Goal: Information Seeking & Learning: Find specific fact

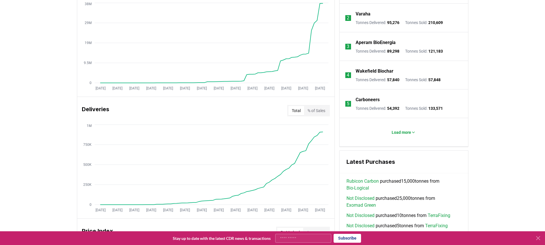
scroll to position [266, 0]
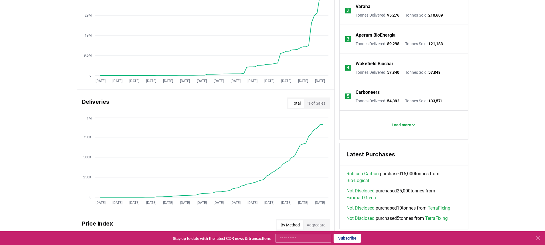
click at [153, 114] on div "Deliveries Total % of Sales Jan 2019 Jul 2019 Jan 2020 Jul 2020 Jan 2021 Jul 20…" at bounding box center [205, 151] width 257 height 122
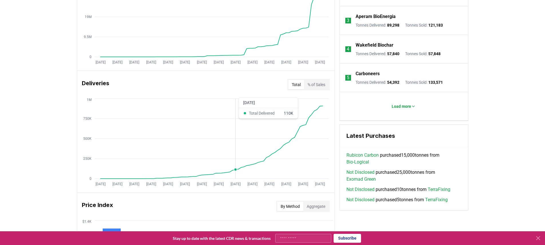
scroll to position [288, 0]
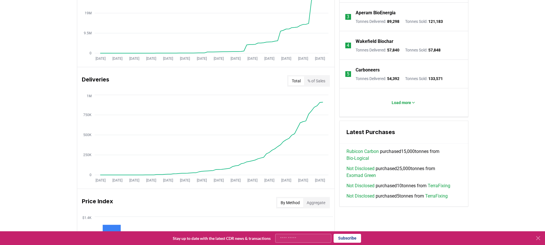
click at [106, 82] on h3 "Deliveries" at bounding box center [95, 80] width 27 height 11
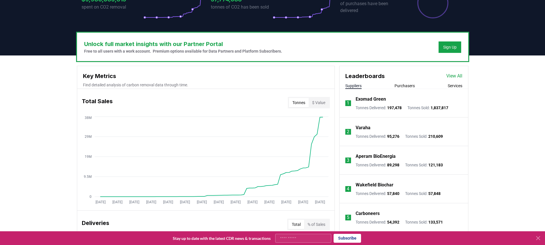
scroll to position [141, 0]
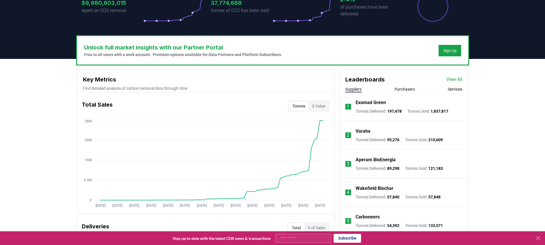
click at [449, 77] on link "View All" at bounding box center [454, 79] width 16 height 7
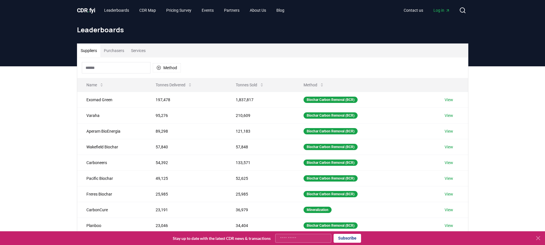
click at [132, 68] on input at bounding box center [116, 67] width 69 height 11
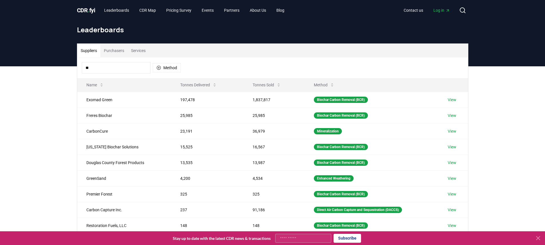
type input "*"
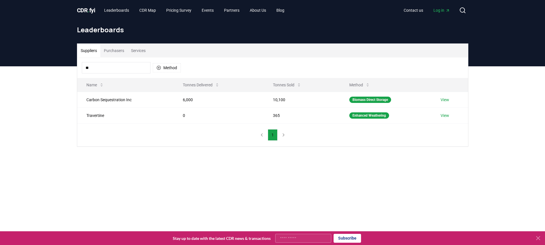
type input "*"
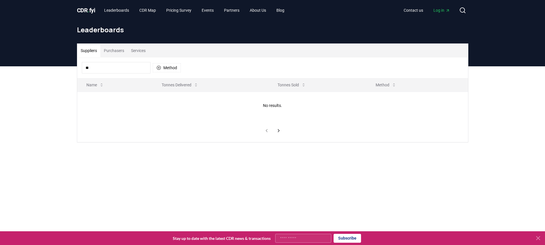
type input "*"
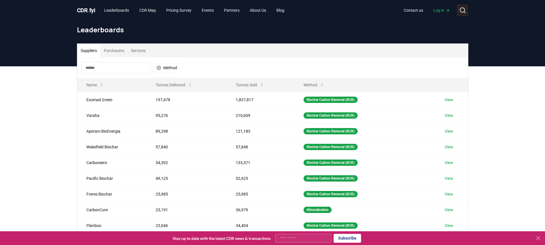
click at [461, 9] on icon at bounding box center [462, 10] width 7 height 7
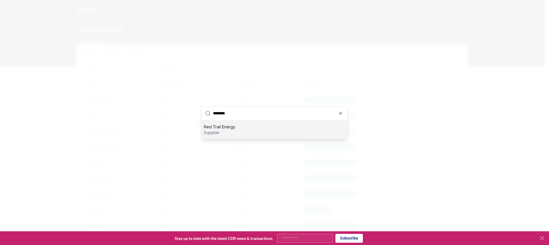
type input "*********"
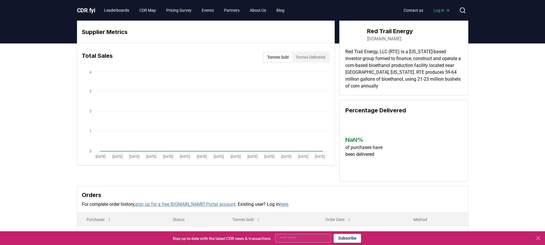
click at [307, 57] on button "Tonnes Delivered" at bounding box center [310, 57] width 37 height 9
click at [271, 58] on button "Tonnes Sold" at bounding box center [278, 57] width 28 height 9
click at [131, 10] on link "Leaderboards" at bounding box center [117, 10] width 34 height 10
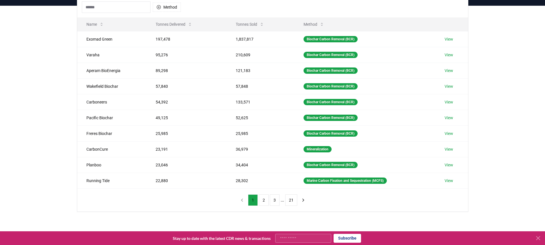
scroll to position [89, 0]
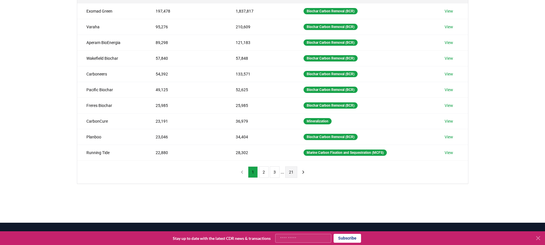
click at [292, 175] on button "21" at bounding box center [291, 172] width 12 height 11
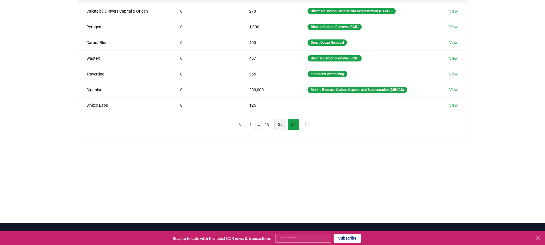
click at [280, 125] on button "20" at bounding box center [280, 124] width 12 height 11
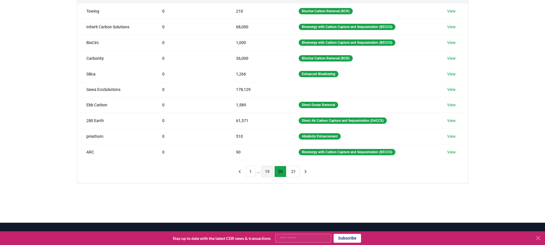
click at [268, 171] on button "19" at bounding box center [267, 171] width 12 height 11
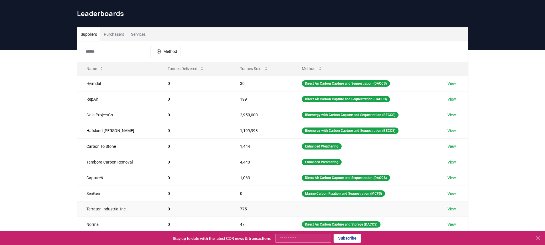
scroll to position [72, 0]
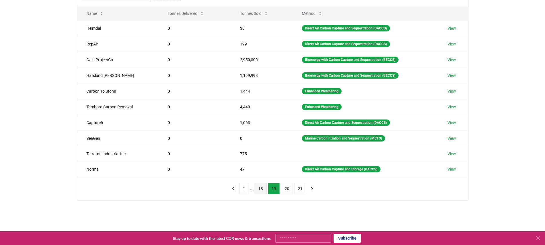
click at [261, 187] on button "18" at bounding box center [261, 188] width 12 height 11
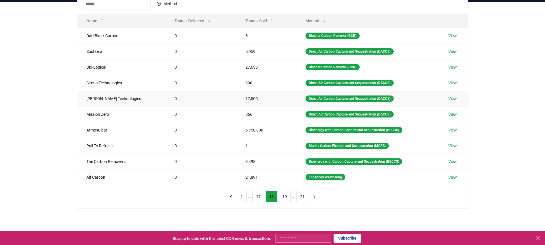
scroll to position [0, 0]
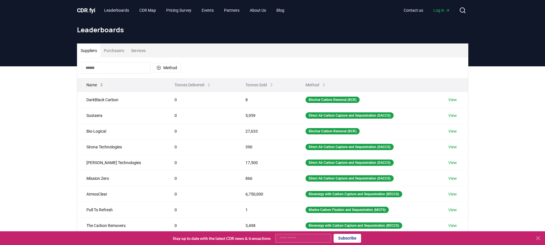
click at [96, 86] on button "Name" at bounding box center [95, 84] width 27 height 11
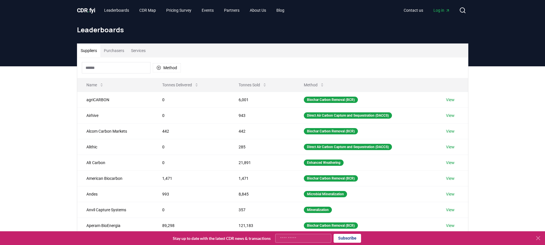
scroll to position [150, 0]
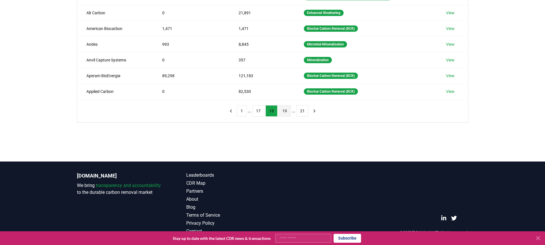
click at [286, 113] on button "19" at bounding box center [285, 110] width 12 height 11
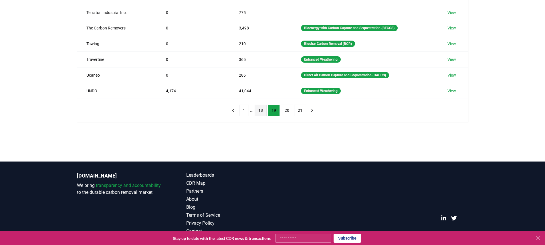
click at [261, 111] on button "18" at bounding box center [261, 110] width 12 height 11
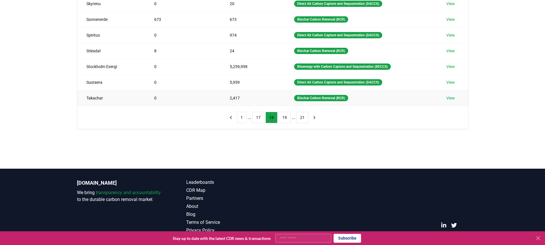
scroll to position [84, 0]
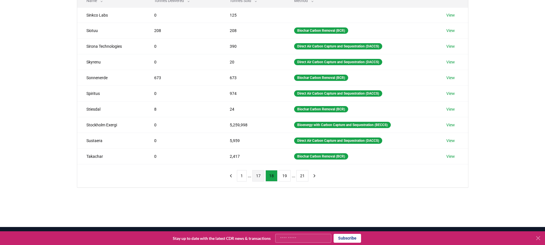
click at [260, 174] on button "17" at bounding box center [258, 175] width 12 height 11
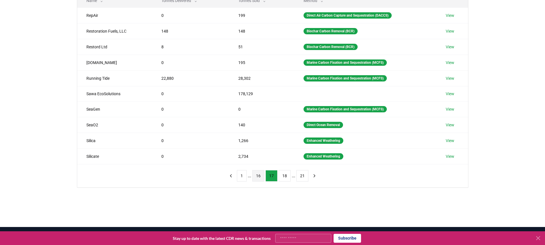
click at [258, 175] on button "16" at bounding box center [258, 175] width 12 height 11
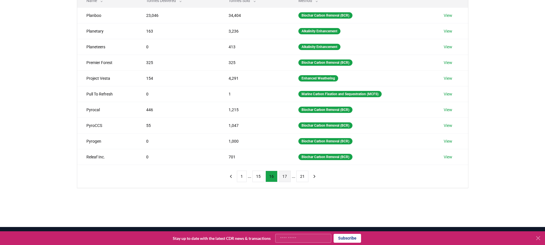
click at [284, 177] on button "17" at bounding box center [285, 176] width 12 height 11
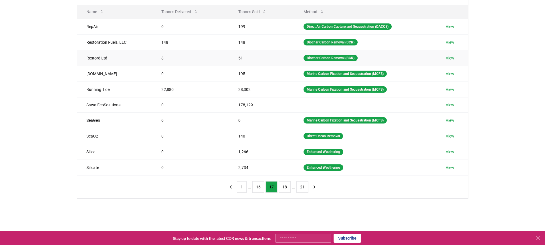
scroll to position [0, 0]
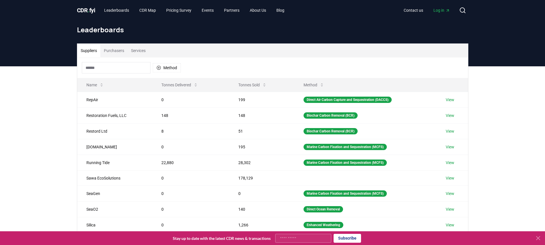
click at [92, 50] on button "Suppliers" at bounding box center [88, 51] width 23 height 14
click at [183, 84] on button "Tonnes Delivered" at bounding box center [180, 84] width 46 height 11
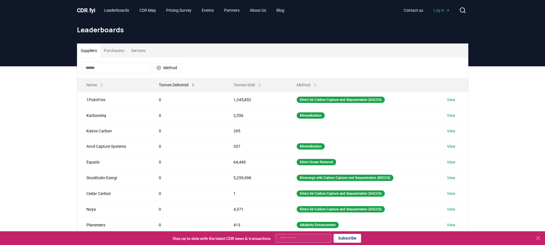
click at [183, 84] on button "Tonnes Delivered" at bounding box center [177, 84] width 46 height 11
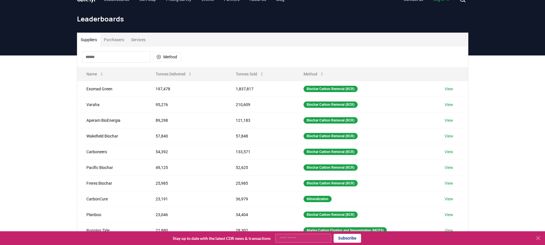
scroll to position [18, 0]
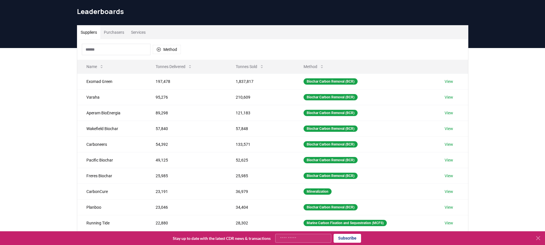
click at [122, 50] on input at bounding box center [116, 49] width 69 height 11
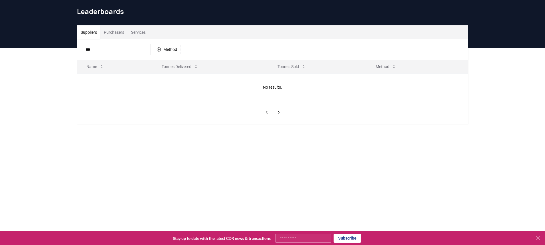
type input "***"
drag, startPoint x: 62, startPoint y: 106, endPoint x: 72, endPoint y: 63, distance: 43.7
click at [62, 106] on div "Suppliers Purchasers Services *** Method Name Tonnes Delivered Tonnes Sold Meth…" at bounding box center [272, 97] width 545 height 99
drag, startPoint x: 100, startPoint y: 52, endPoint x: 73, endPoint y: 50, distance: 26.7
click at [77, 51] on div "*** Method" at bounding box center [272, 49] width 391 height 21
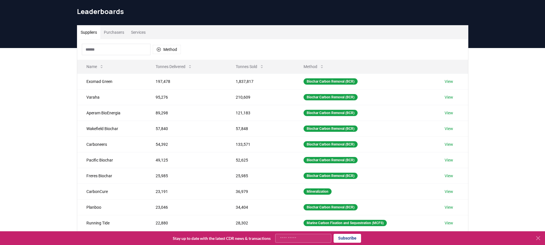
click at [37, 59] on div "Suppliers Purchasers Services Method Name Tonnes Delivered Tonnes Sold Method E…" at bounding box center [272, 162] width 545 height 229
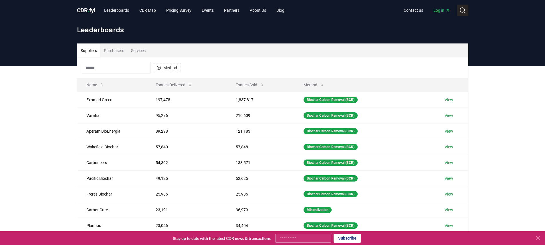
click at [465, 11] on icon at bounding box center [462, 10] width 7 height 7
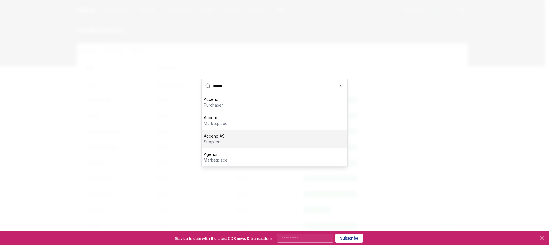
type input "******"
click at [214, 139] on p "supplier" at bounding box center [214, 142] width 21 height 6
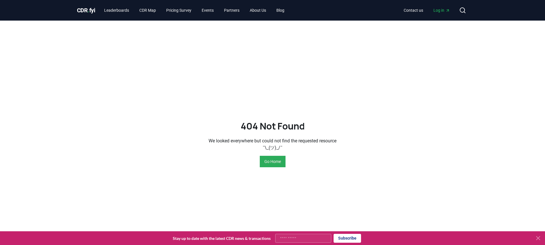
click at [273, 163] on button "Go Home" at bounding box center [273, 161] width 26 height 11
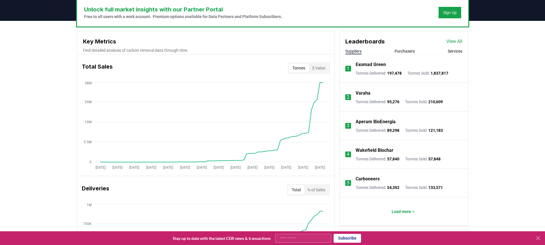
scroll to position [149, 0]
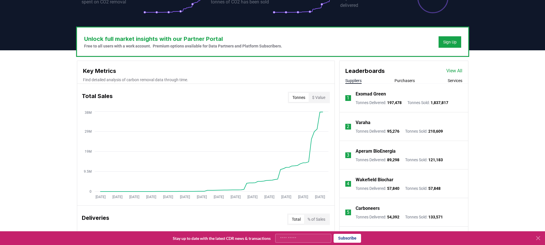
click at [355, 83] on button "Suppliers" at bounding box center [353, 81] width 16 height 6
click at [356, 81] on button "Suppliers" at bounding box center [353, 81] width 16 height 6
click at [452, 72] on link "View All" at bounding box center [454, 71] width 16 height 7
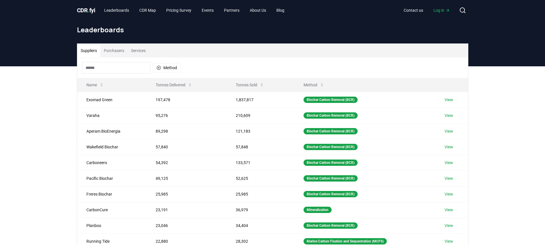
click at [120, 68] on input at bounding box center [116, 67] width 69 height 11
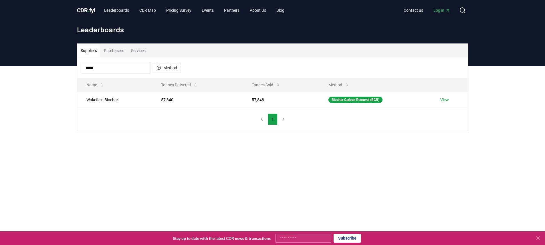
type input "*****"
